Goal: Download file/media

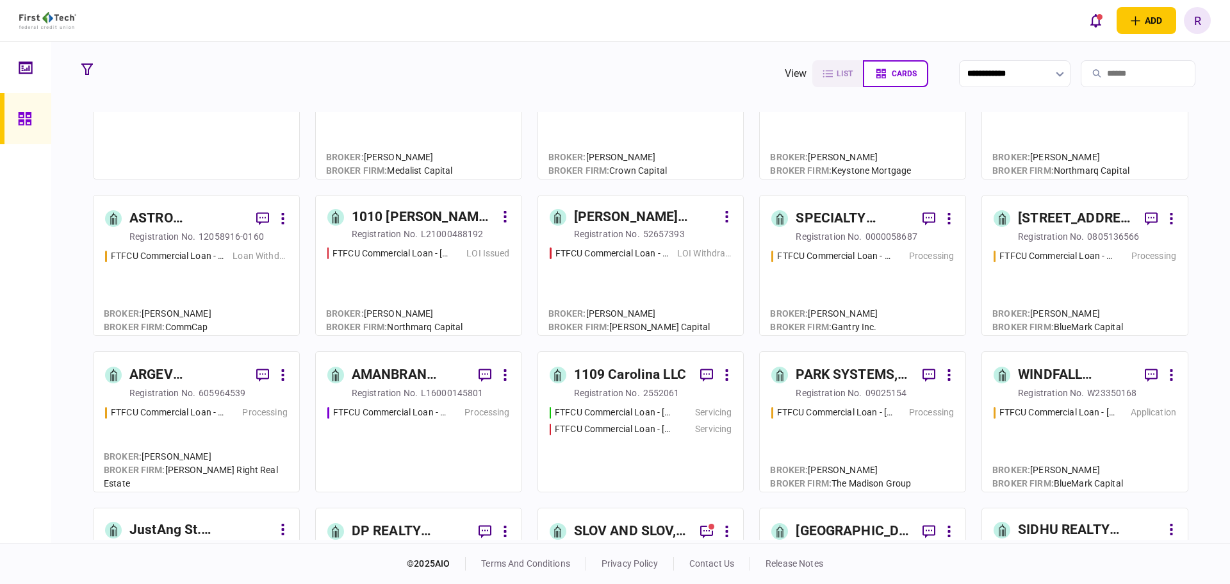
scroll to position [64, 0]
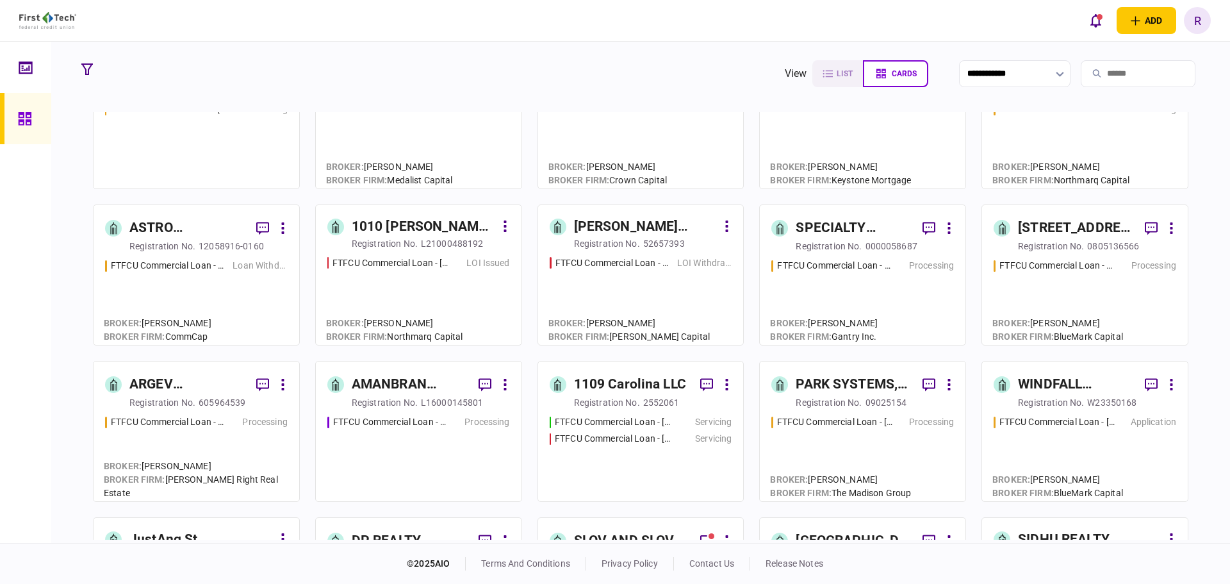
click at [1044, 226] on div "503 E 6th Street Del Rio TX, LLC" at bounding box center [1076, 228] width 117 height 21
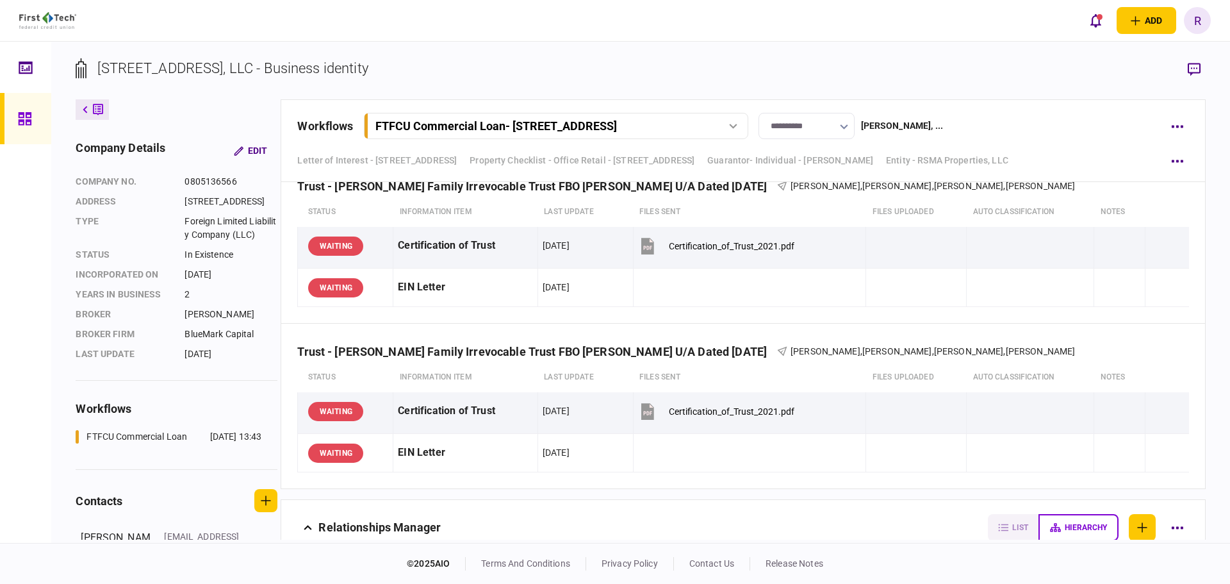
scroll to position [3286, 0]
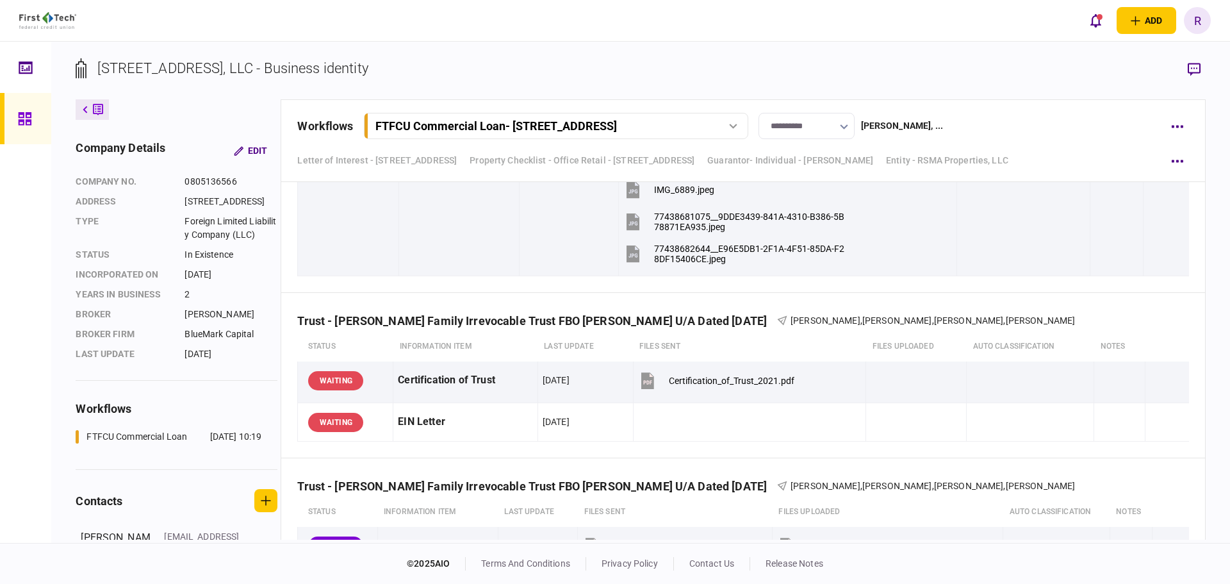
scroll to position [3350, 0]
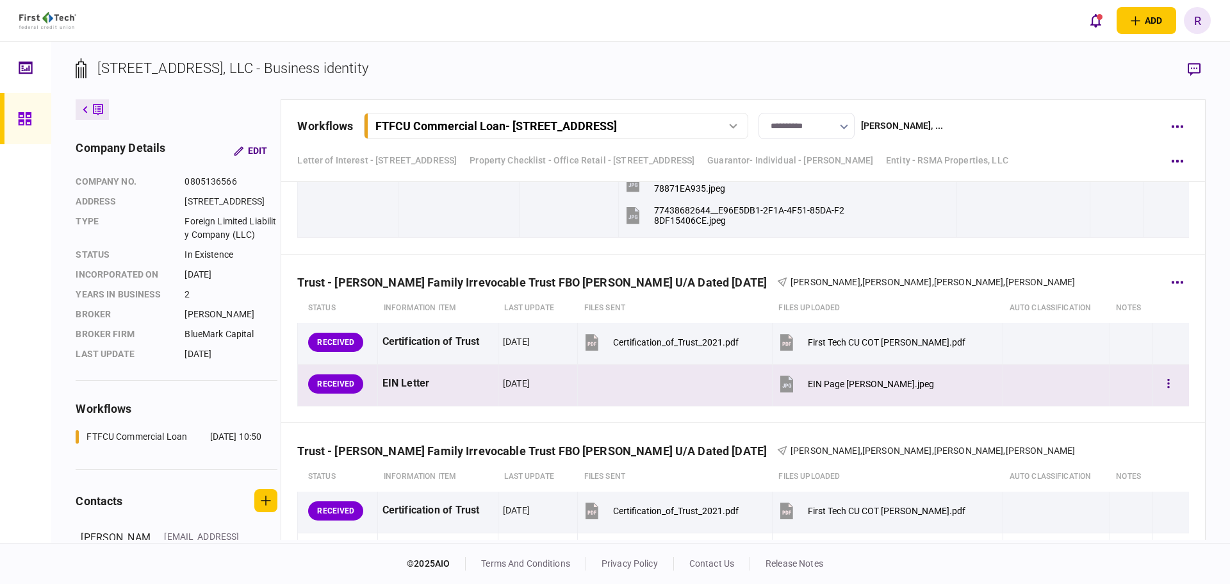
scroll to position [3324, 0]
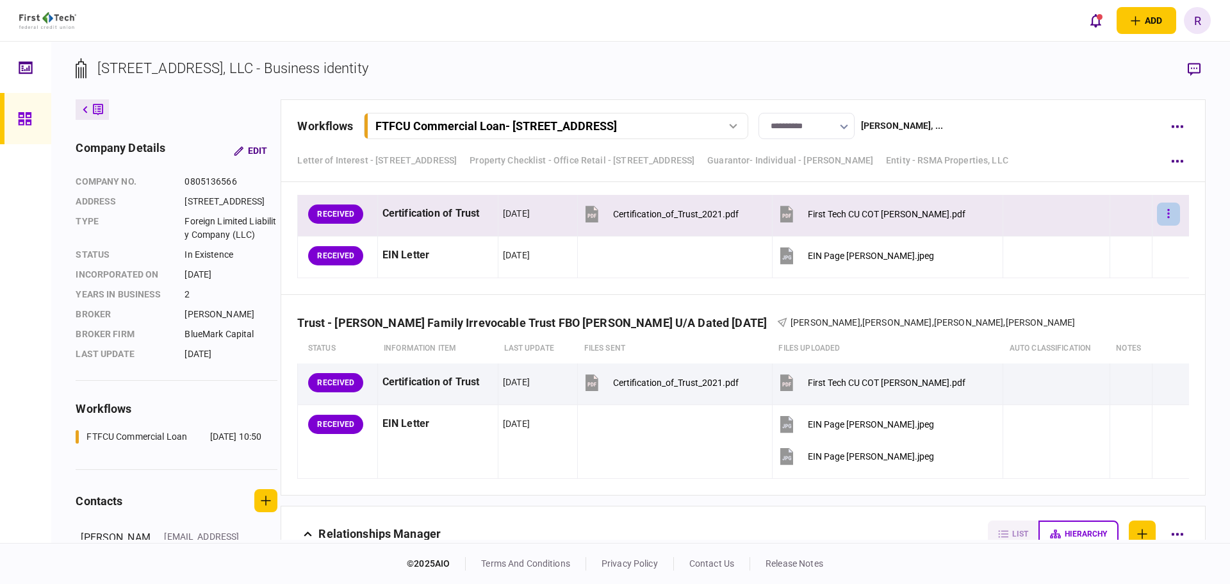
click at [1163, 215] on button "button" at bounding box center [1168, 213] width 23 height 23
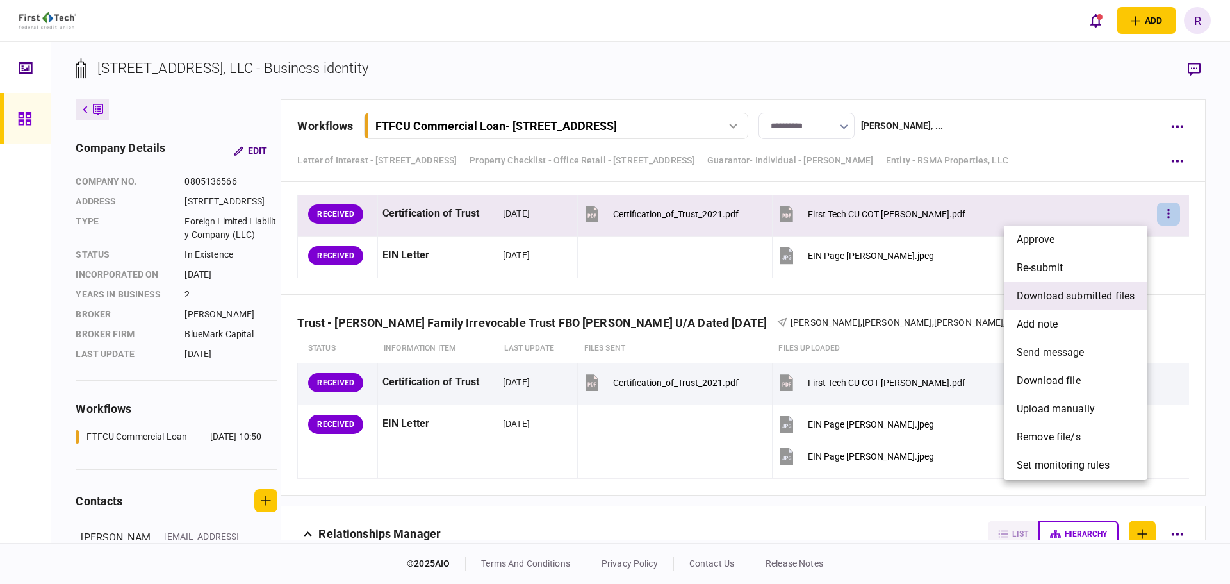
click at [1088, 300] on span "download submitted files" at bounding box center [1076, 295] width 118 height 15
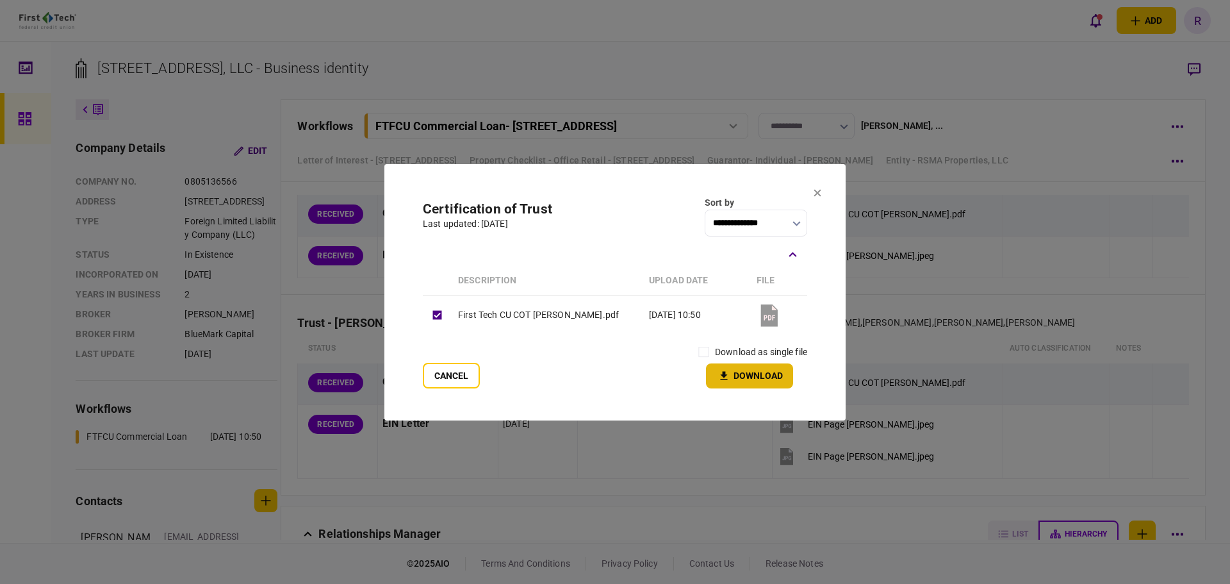
click at [749, 382] on button "Download" at bounding box center [749, 375] width 87 height 25
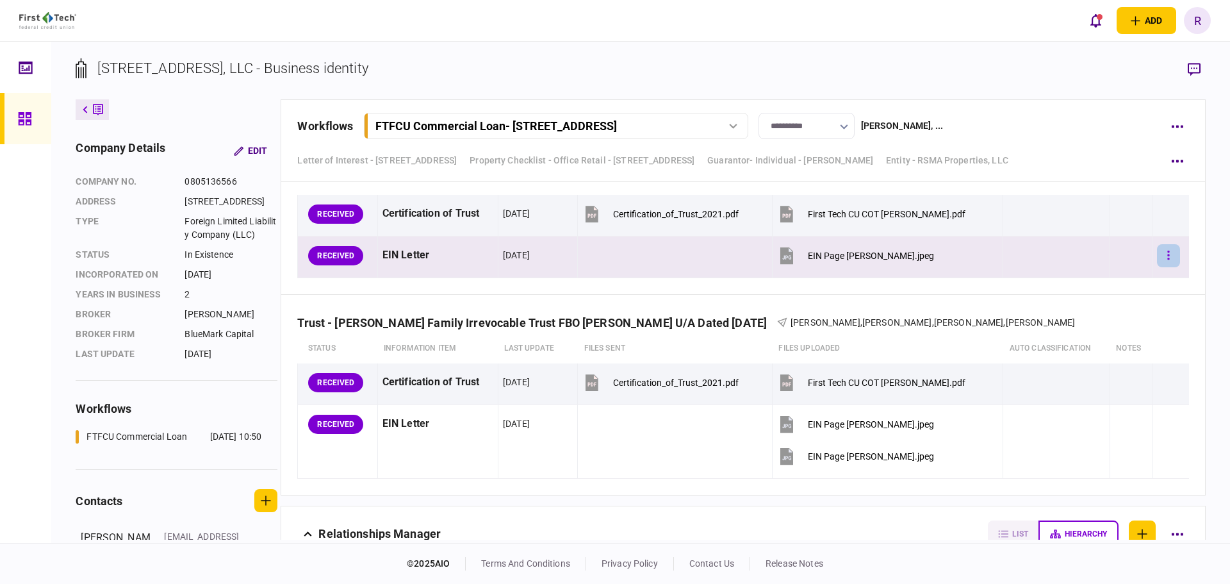
click at [1157, 260] on button "button" at bounding box center [1168, 255] width 23 height 23
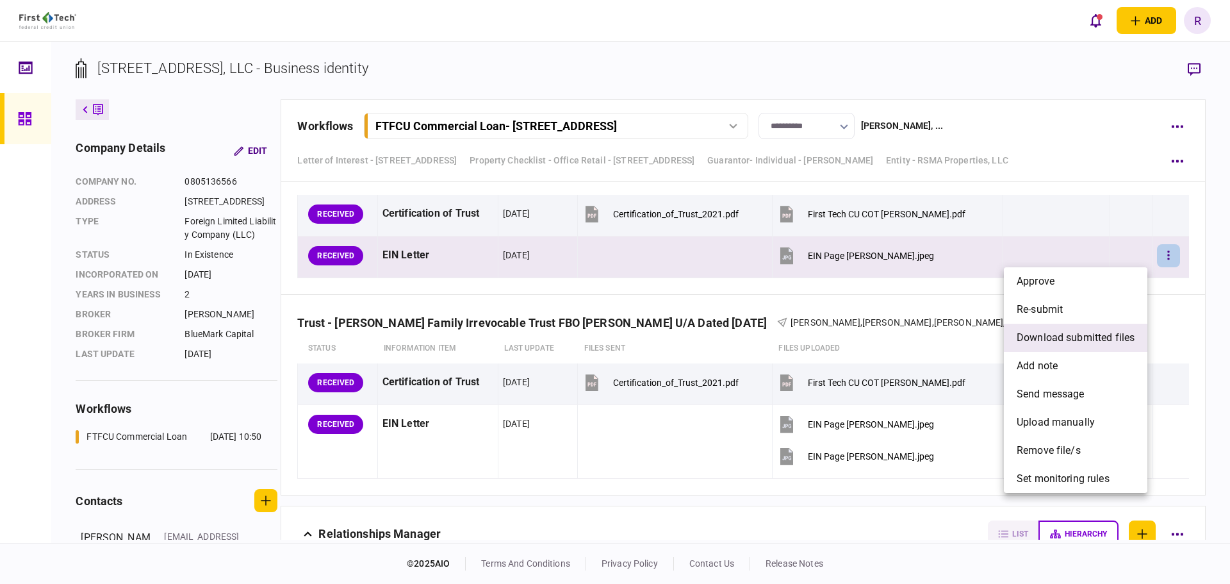
click at [1077, 333] on span "download submitted files" at bounding box center [1076, 337] width 118 height 15
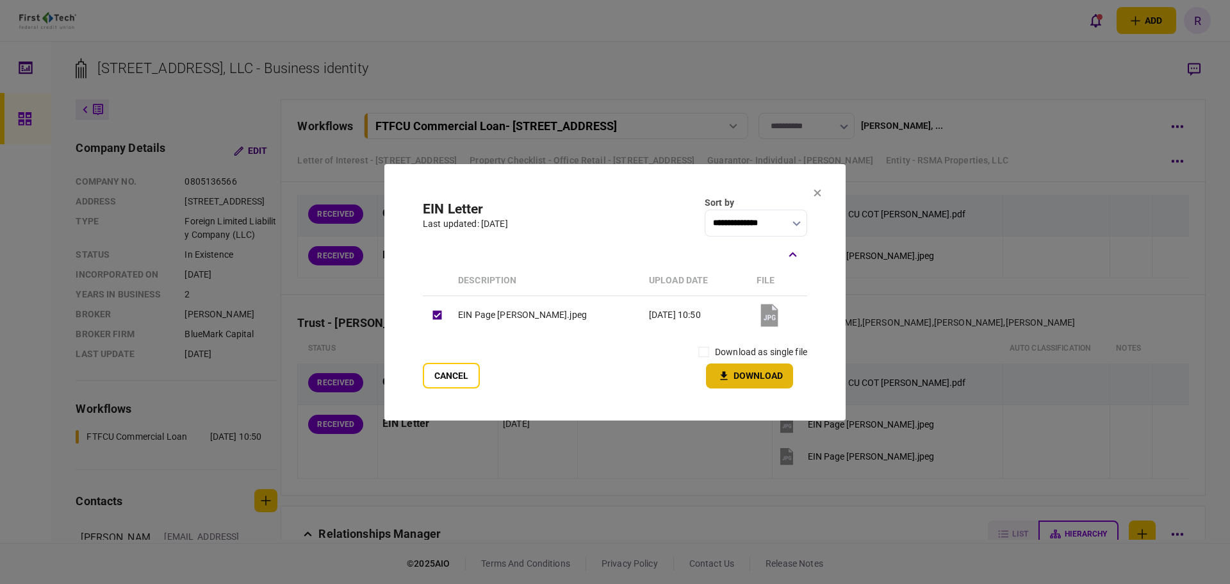
click at [769, 375] on button "Download" at bounding box center [749, 375] width 87 height 25
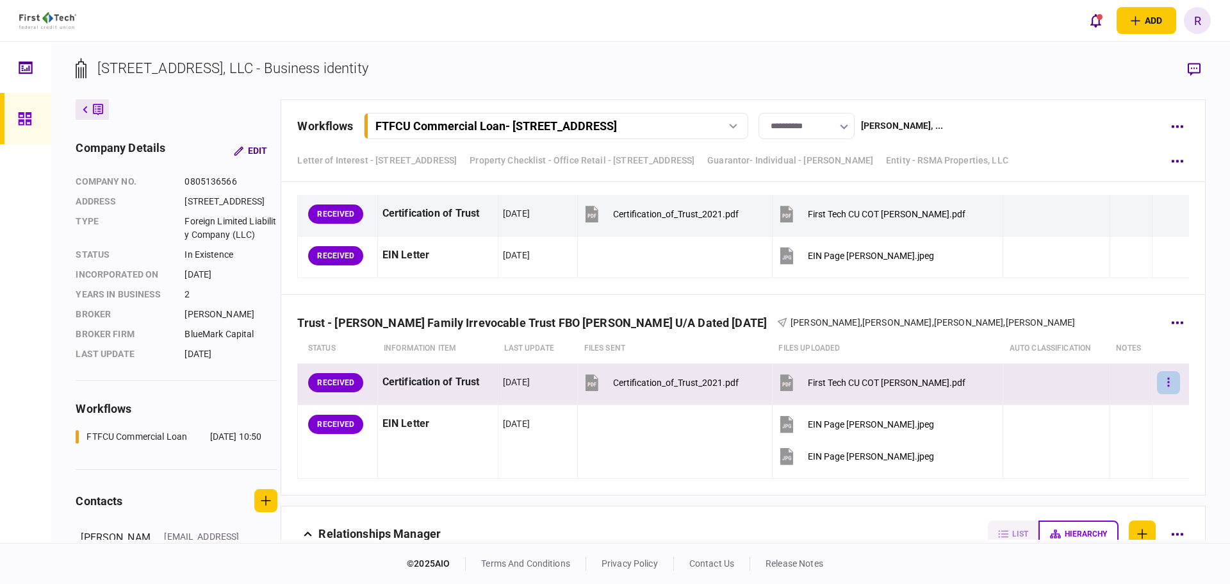
click at [1160, 384] on button "button" at bounding box center [1168, 382] width 23 height 23
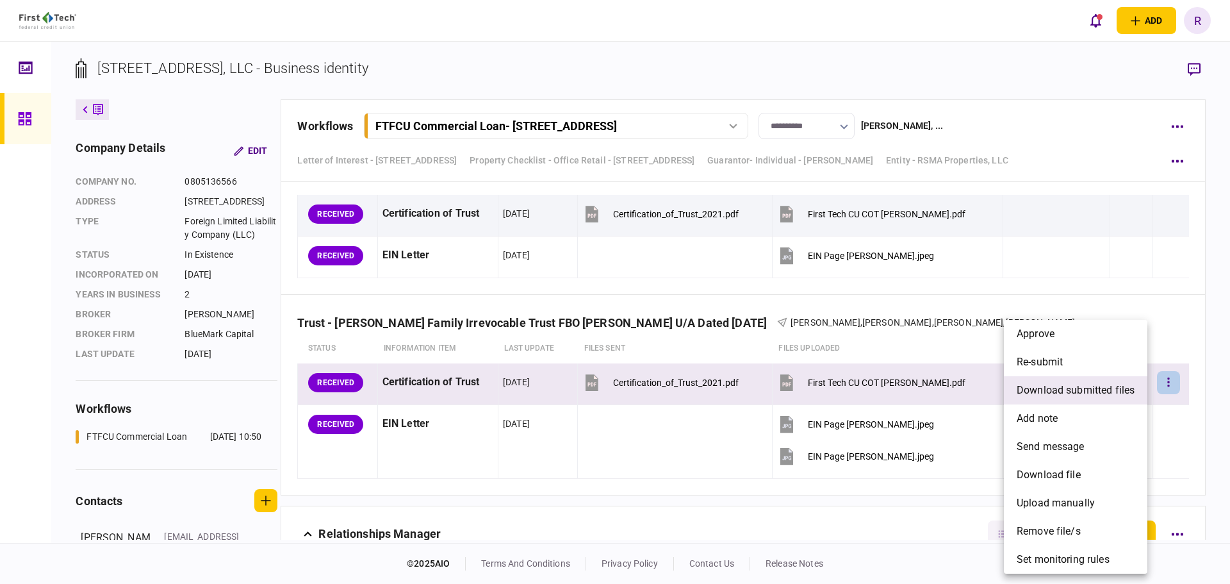
click at [1060, 392] on span "download submitted files" at bounding box center [1076, 390] width 118 height 15
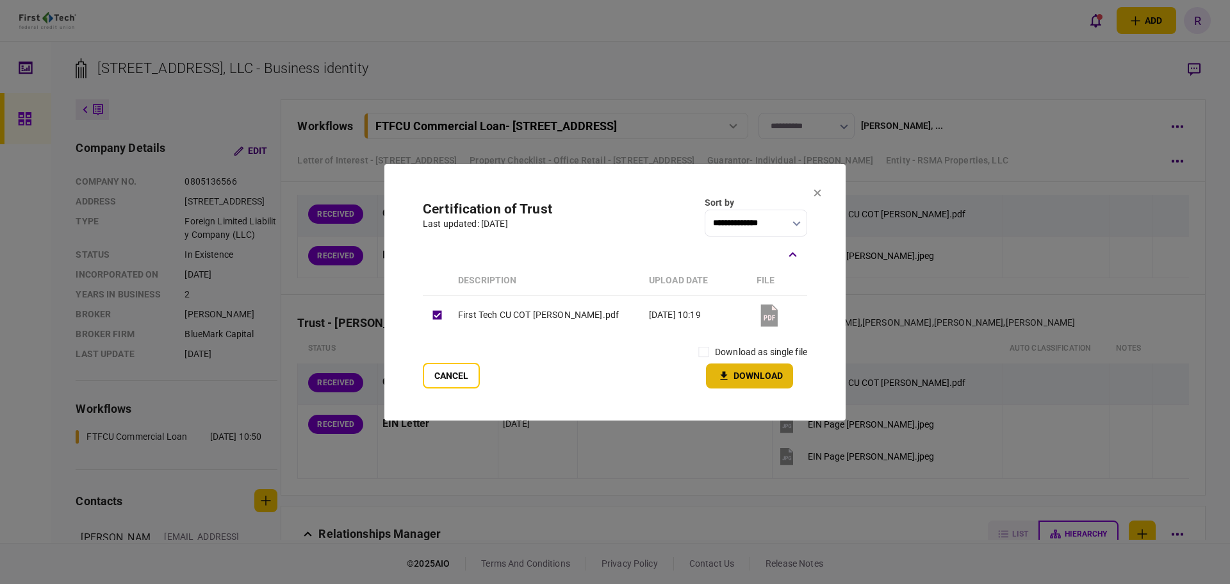
click at [752, 376] on button "Download" at bounding box center [749, 375] width 87 height 25
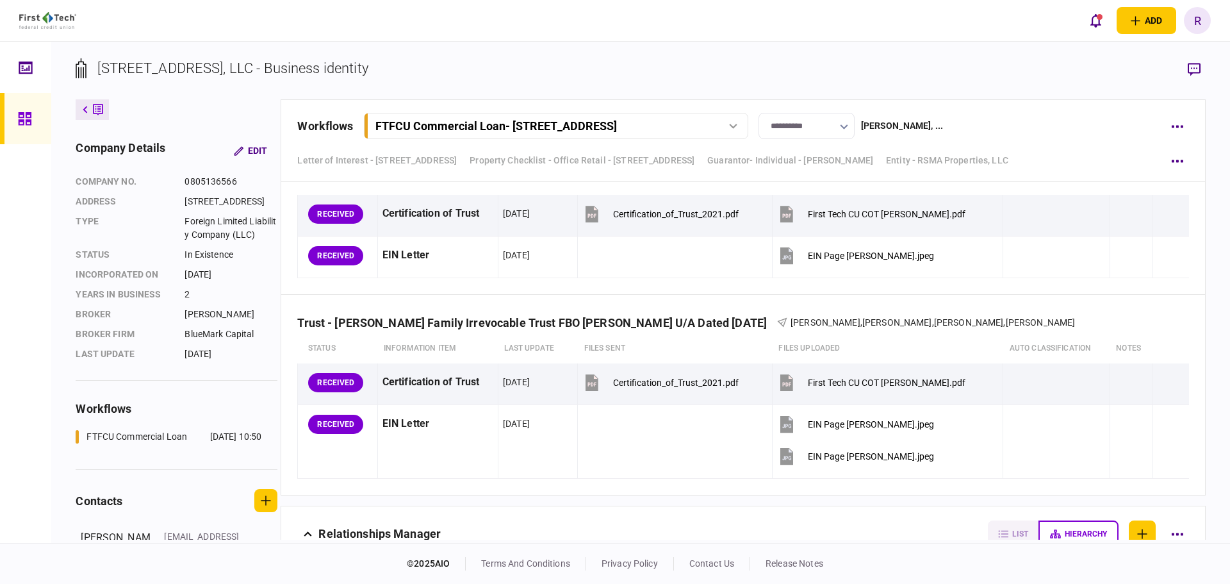
click at [1114, 155] on div "Letter of Interest - 503 E 6th Street Del Rio Property Checklist - Office Retai…" at bounding box center [731, 187] width 868 height 66
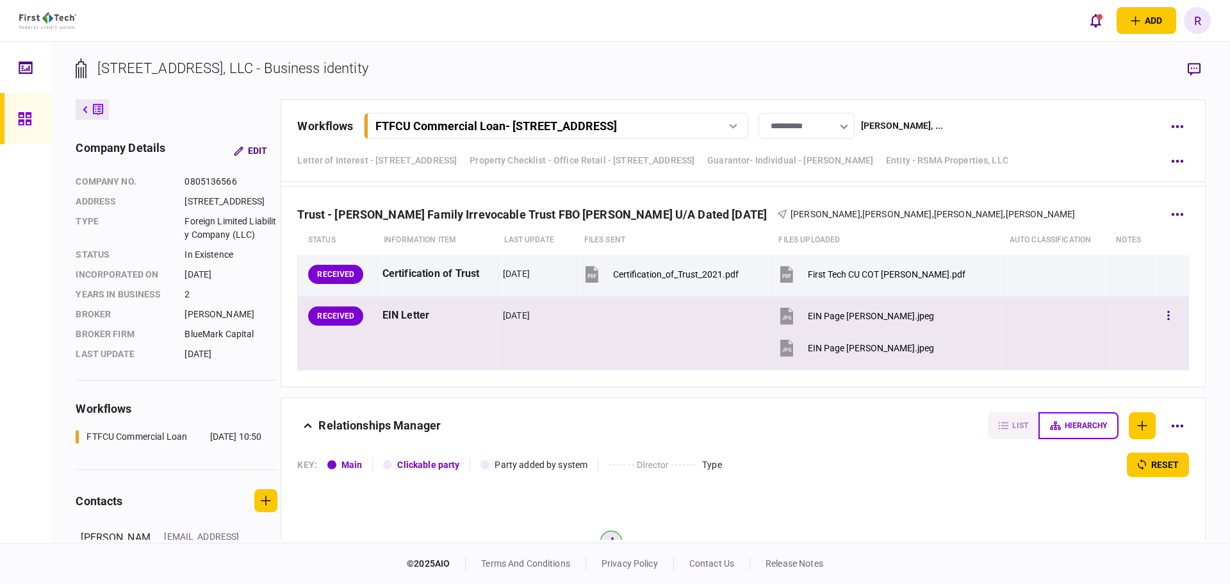
scroll to position [3453, 0]
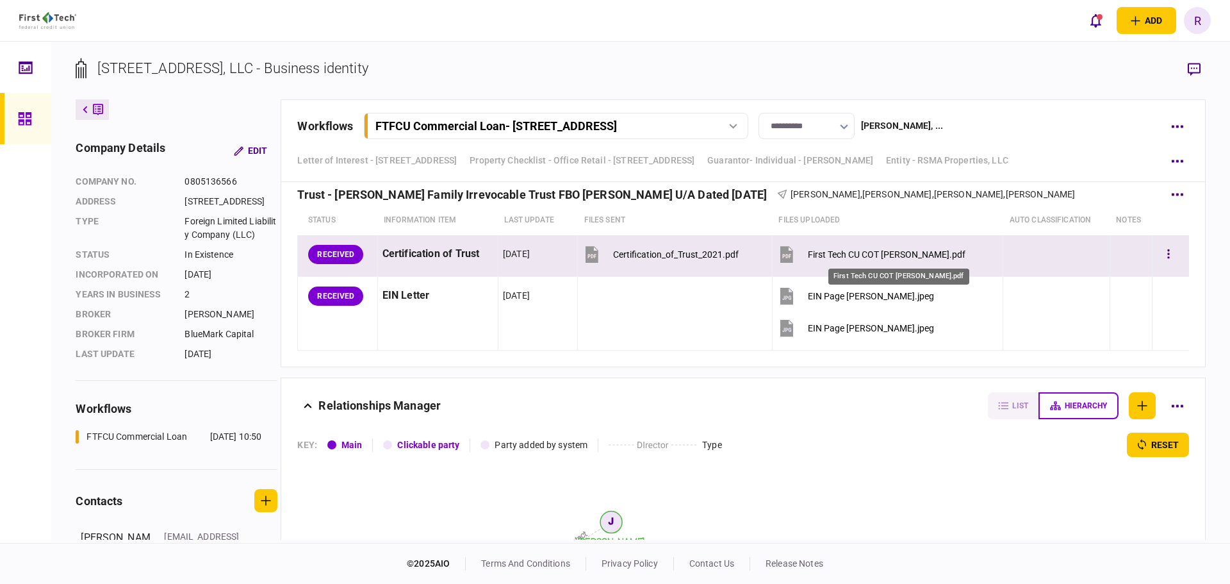
click at [891, 258] on div "First Tech CU COT [PERSON_NAME].pdf" at bounding box center [887, 254] width 158 height 10
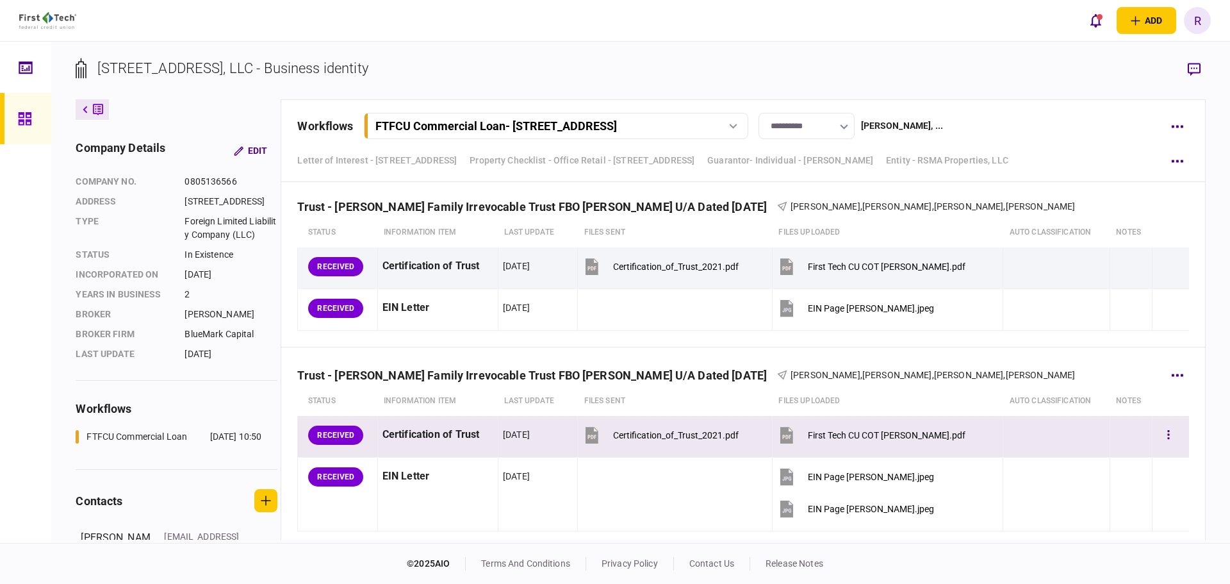
scroll to position [3260, 0]
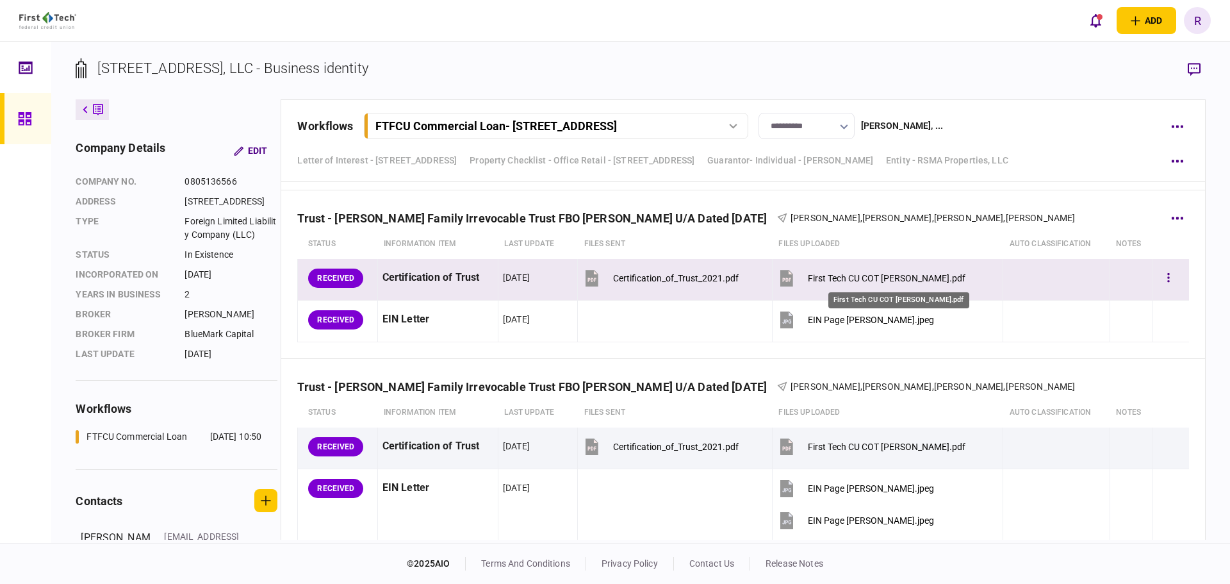
click at [886, 274] on div "First Tech CU COT [PERSON_NAME].pdf" at bounding box center [887, 278] width 158 height 10
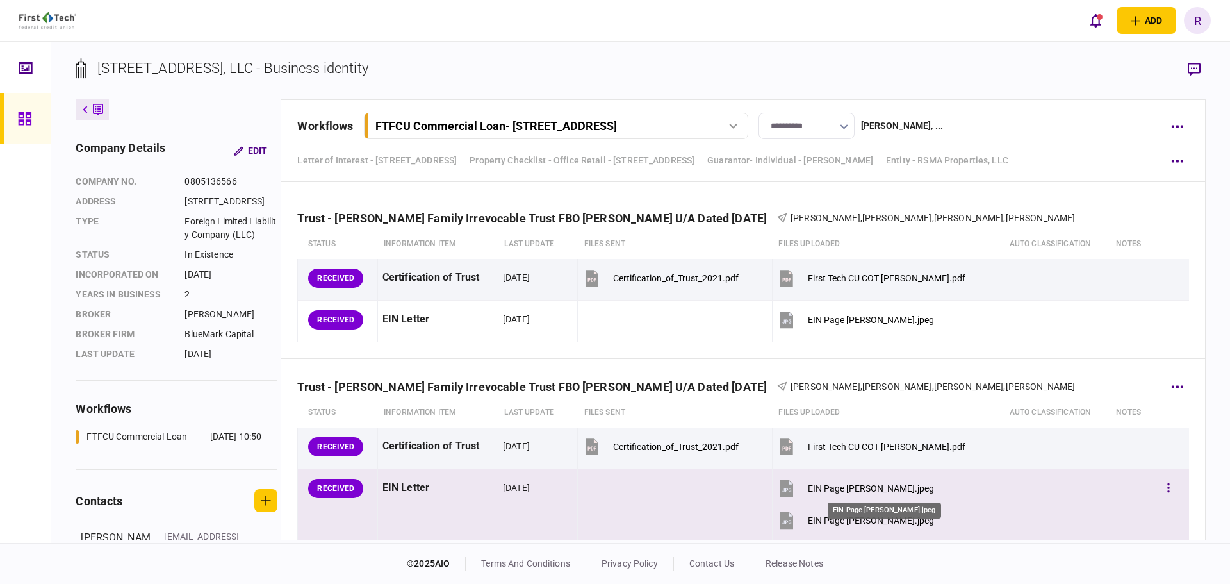
click at [892, 489] on div "EIN Page Mark Plassman.jpeg" at bounding box center [871, 488] width 126 height 10
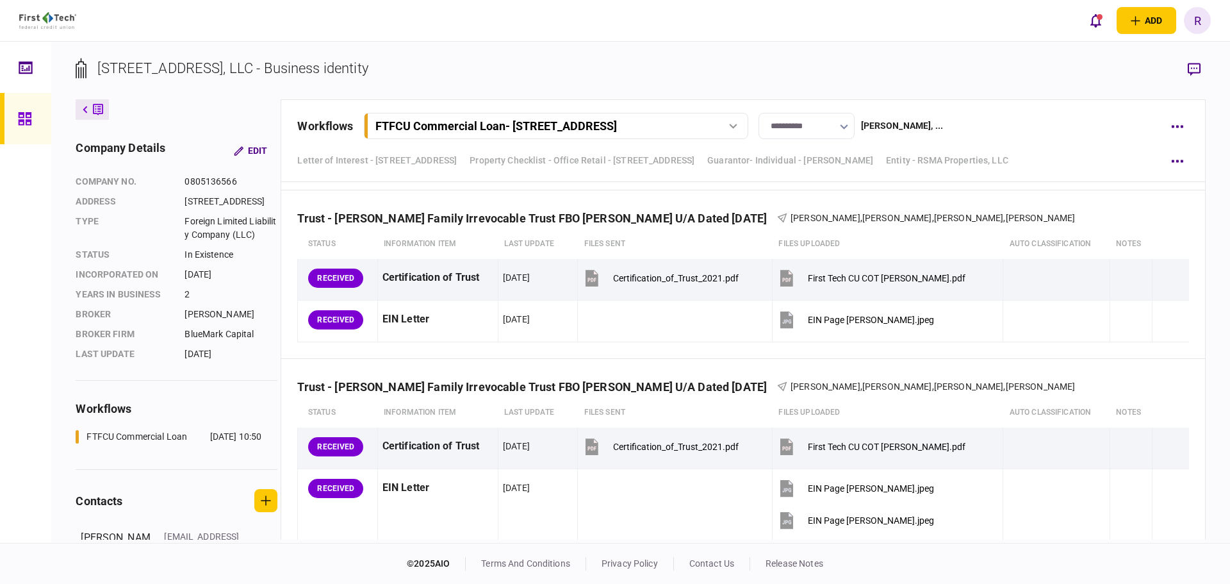
click at [1004, 40] on div "add business identity individual identity R R Rita Glendinning Rita.Glendinning…" at bounding box center [615, 20] width 1230 height 41
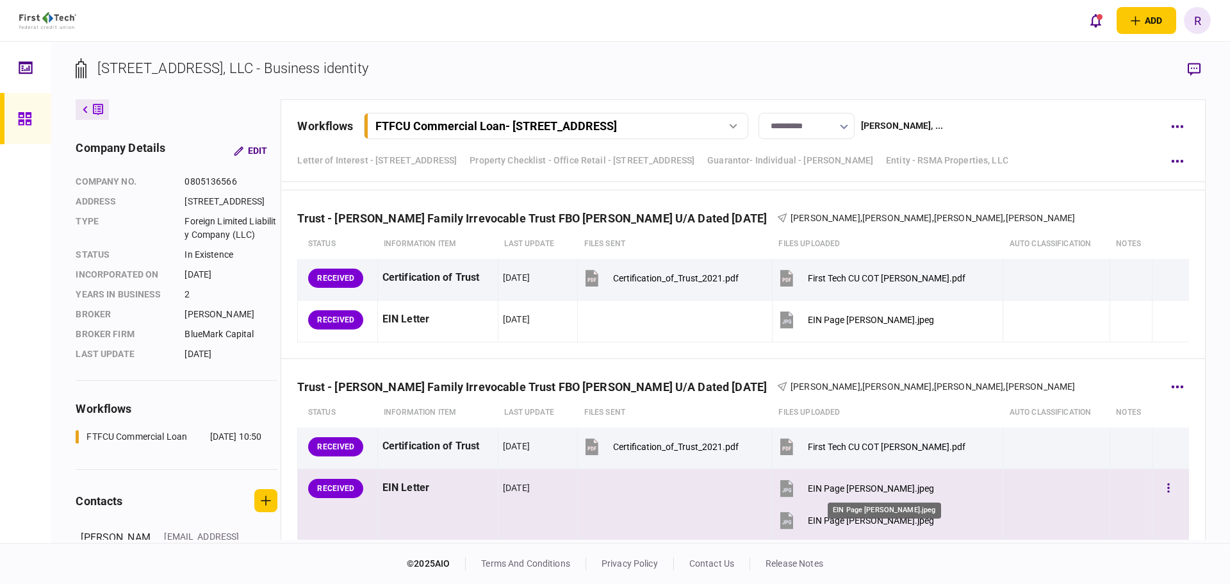
click at [900, 486] on div "EIN Page Mark Plassman.jpeg" at bounding box center [871, 488] width 126 height 10
click at [908, 520] on div "EIN Page Anne Plassman.jpeg" at bounding box center [871, 520] width 126 height 10
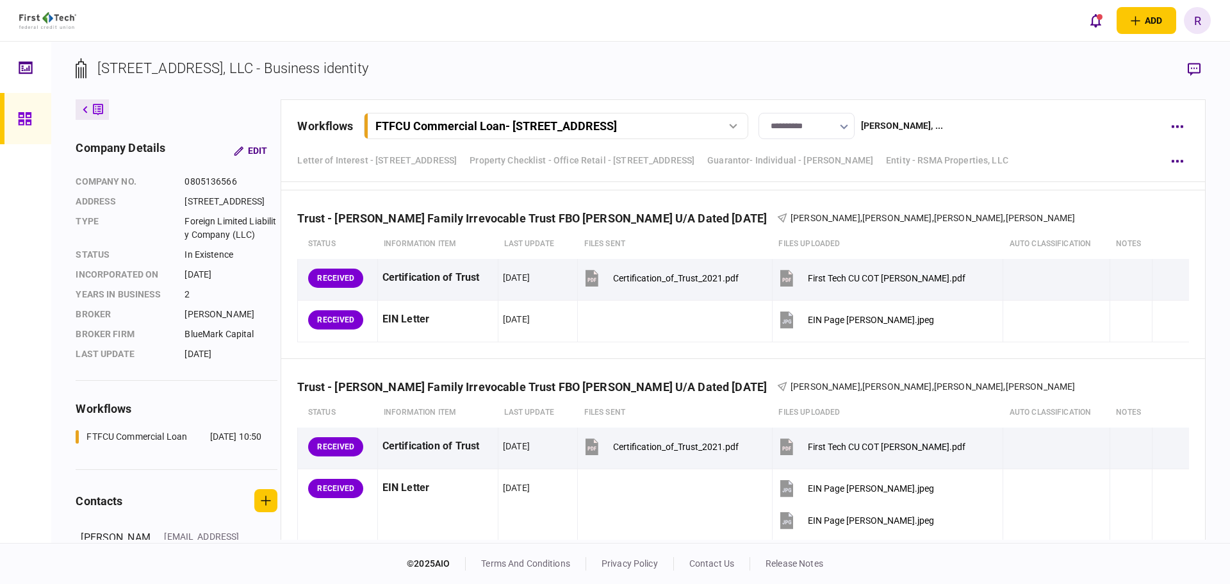
click at [1061, 140] on div "**********" at bounding box center [743, 140] width 925 height 83
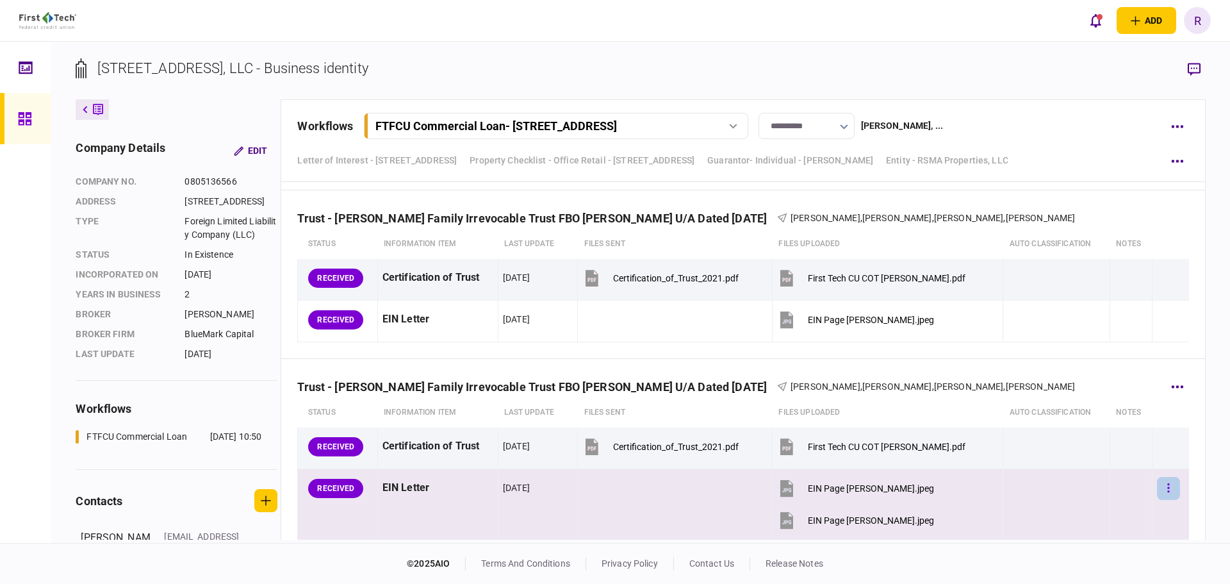
click at [1166, 488] on button "button" at bounding box center [1168, 488] width 23 height 23
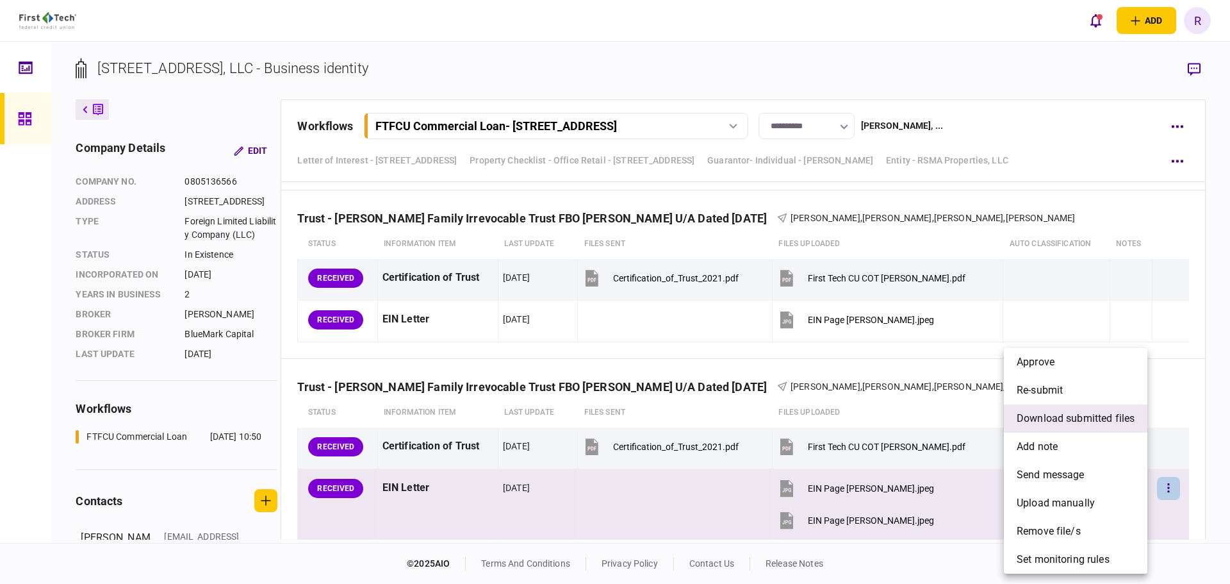
click at [1060, 421] on span "download submitted files" at bounding box center [1076, 418] width 118 height 15
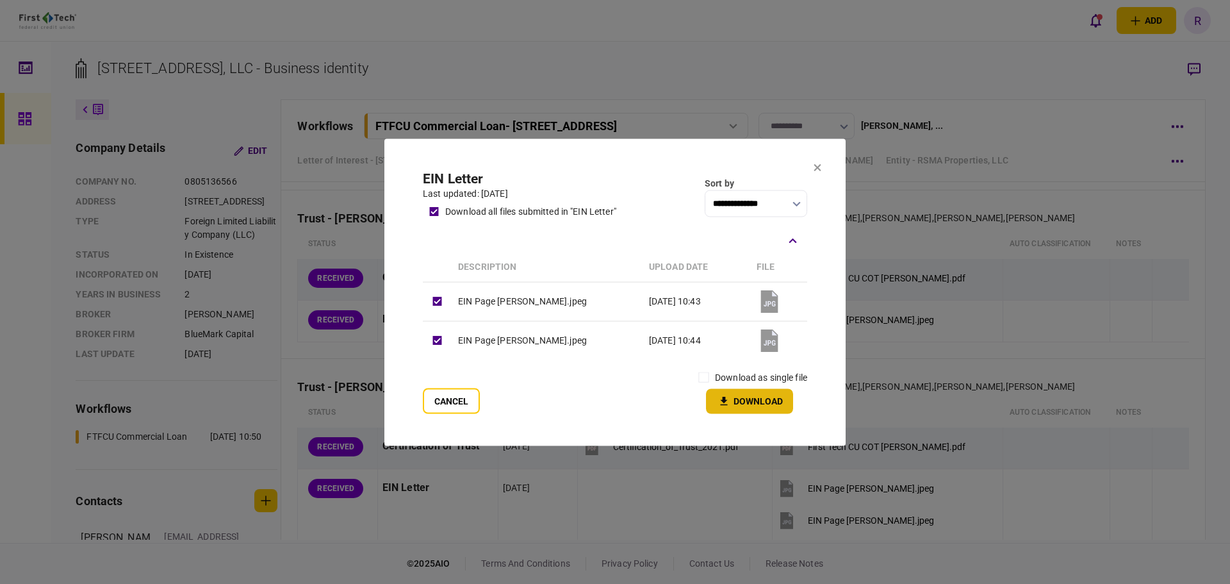
click at [739, 408] on button "Download" at bounding box center [749, 400] width 87 height 25
